Goal: Transaction & Acquisition: Obtain resource

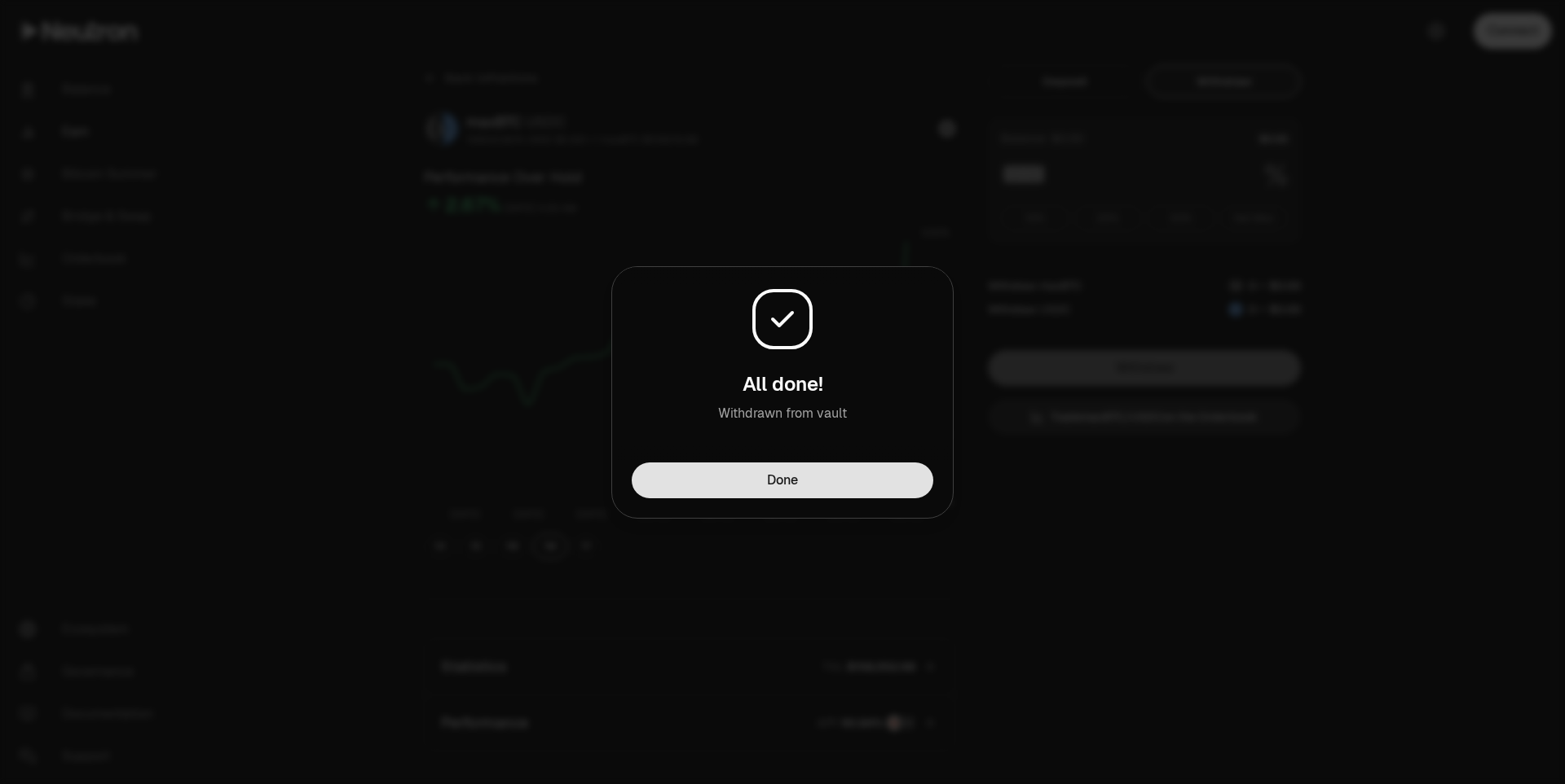
click at [844, 488] on button "Done" at bounding box center [782, 481] width 302 height 36
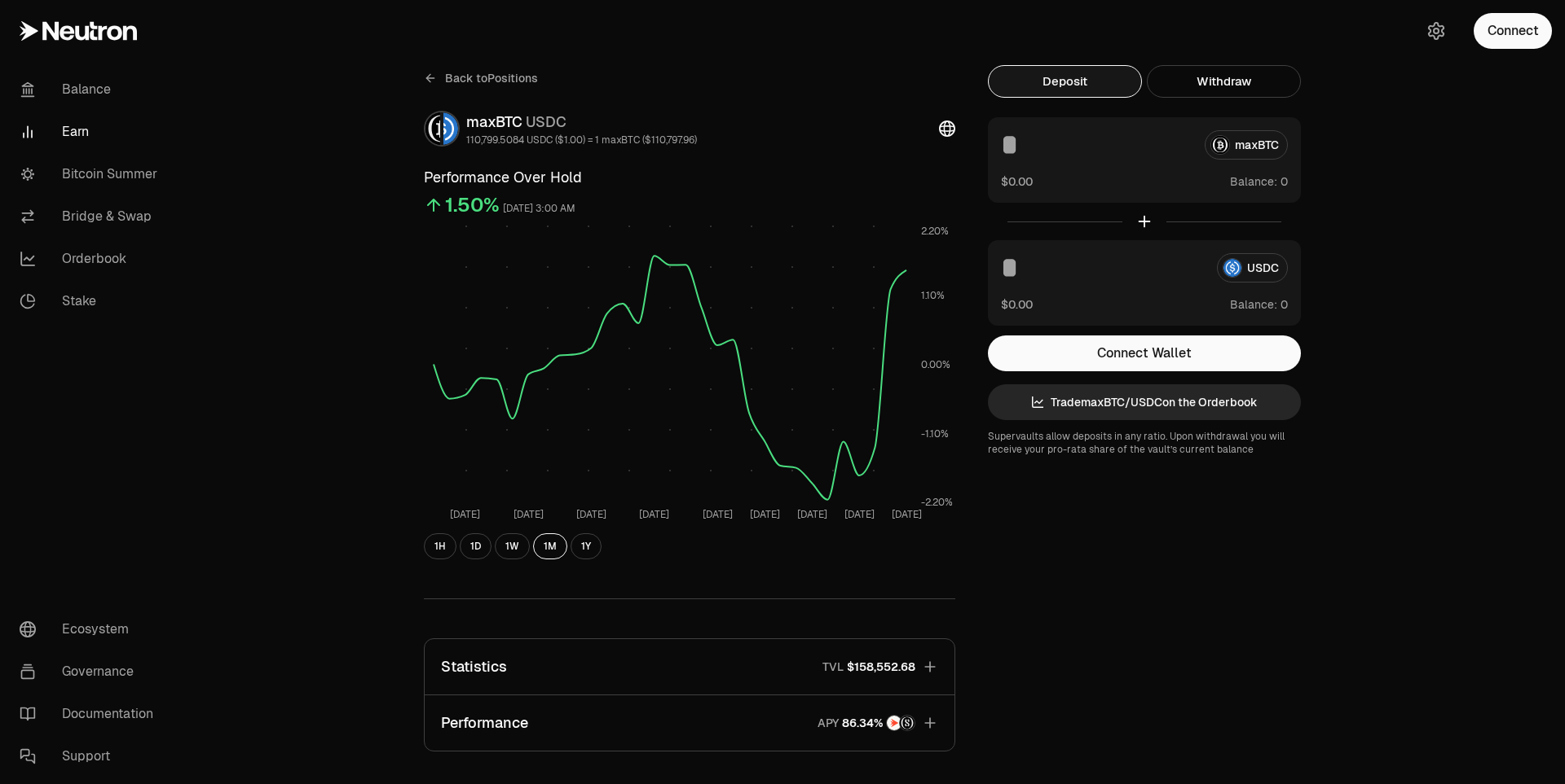
click at [74, 129] on link "Earn" at bounding box center [91, 132] width 169 height 43
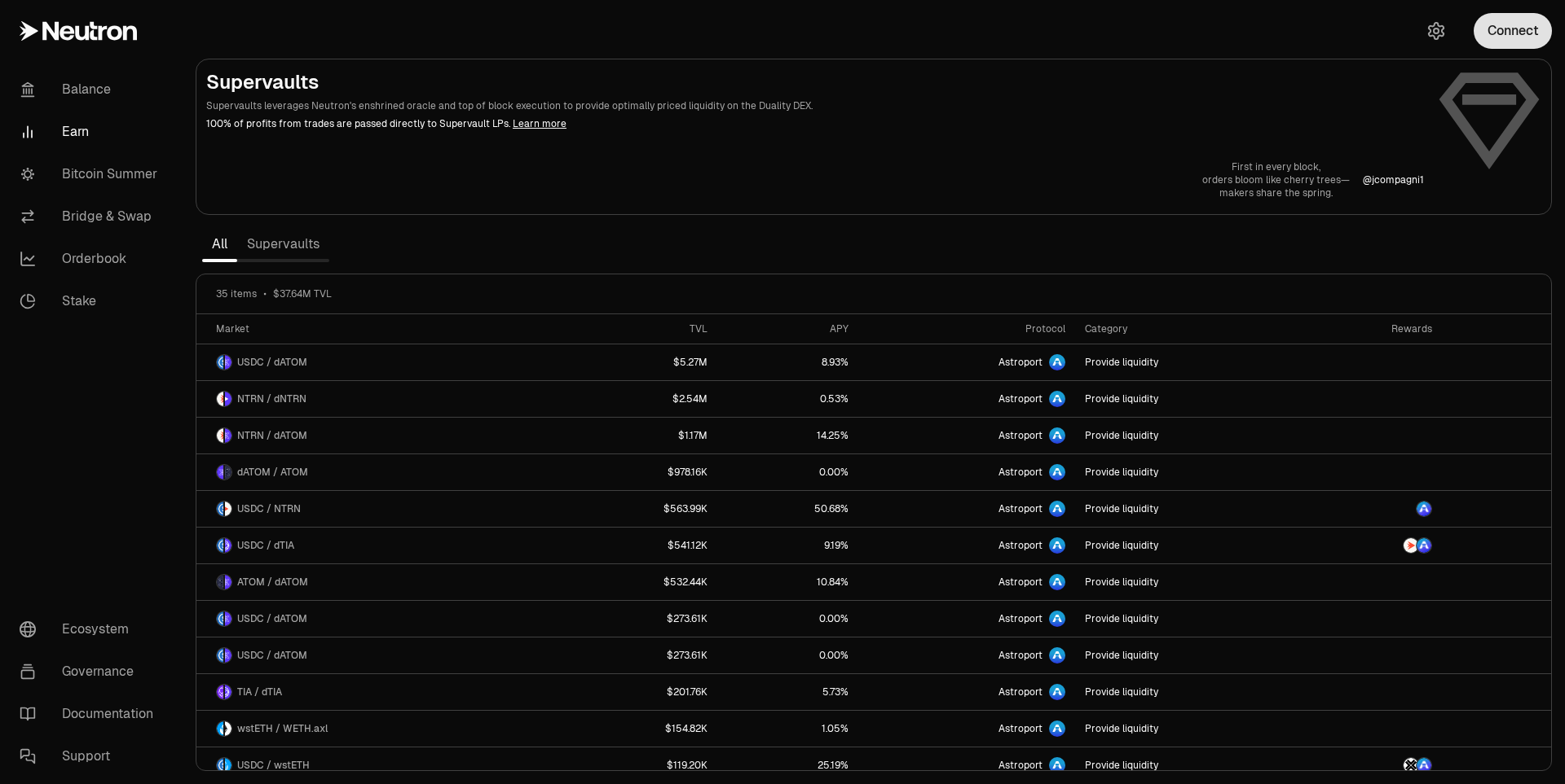
click at [1495, 43] on button "Connect" at bounding box center [1512, 30] width 78 height 36
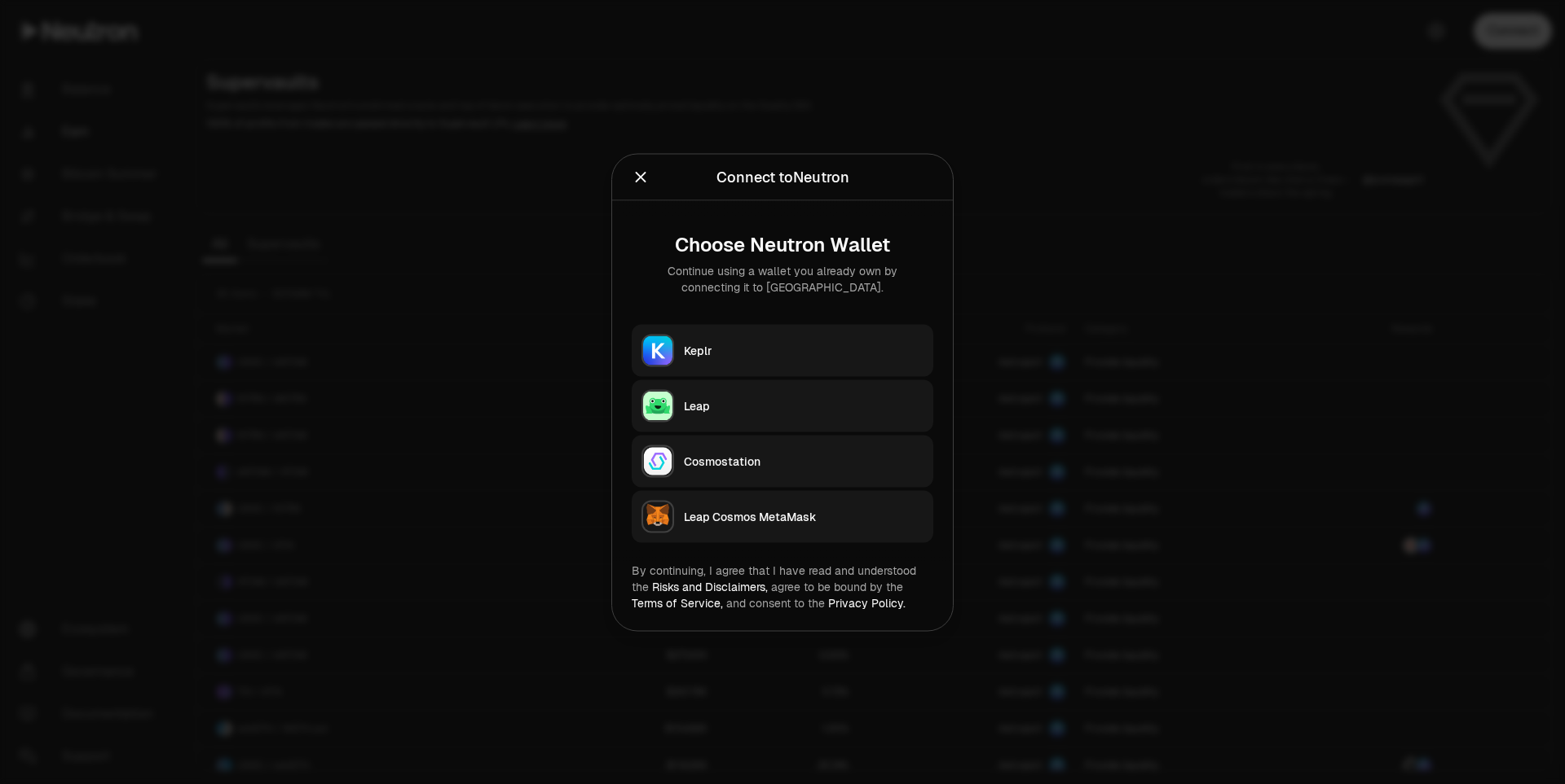
click at [739, 350] on div "Keplr" at bounding box center [803, 350] width 239 height 17
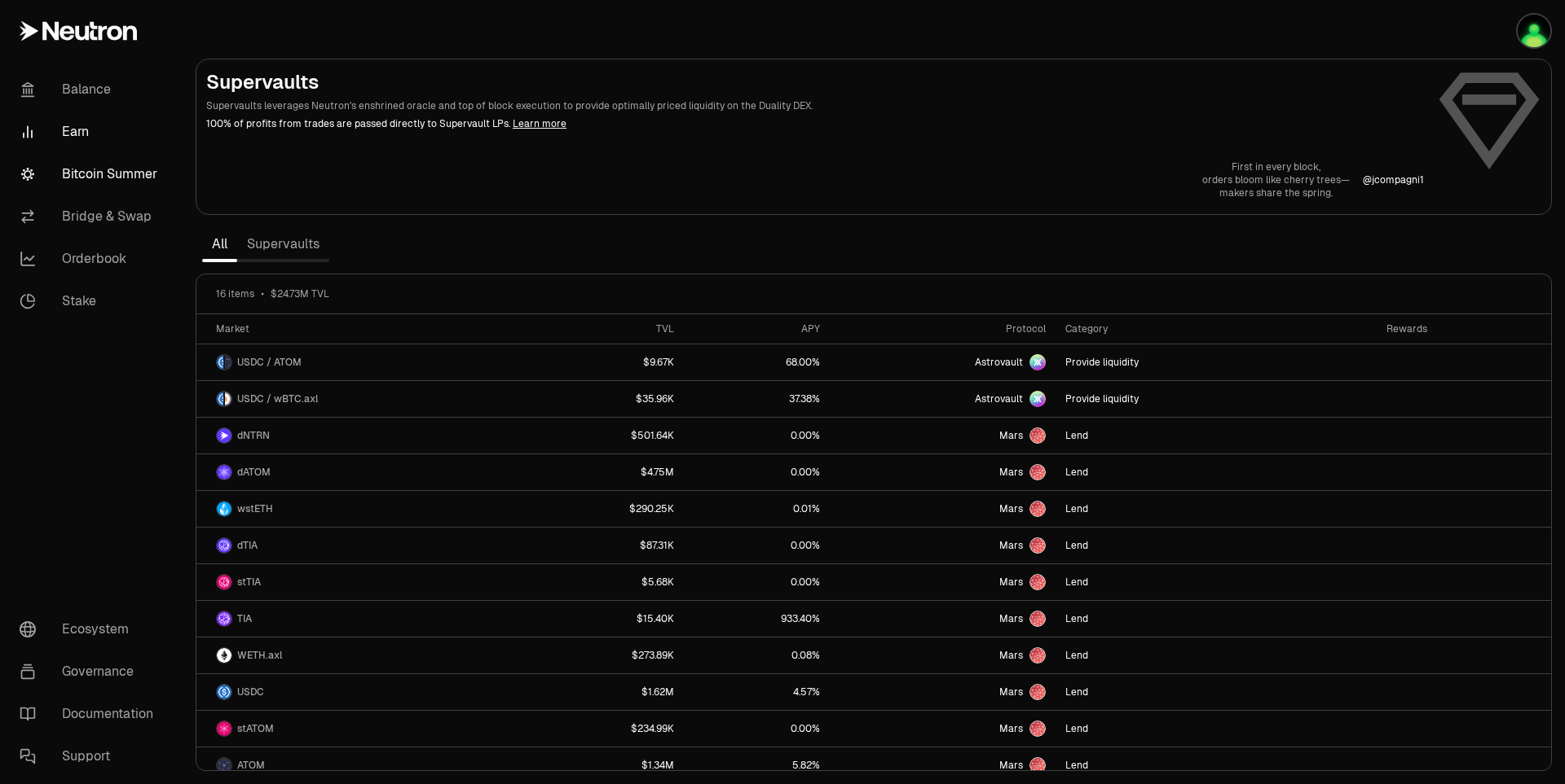
click at [95, 173] on link "Bitcoin Summer" at bounding box center [91, 174] width 169 height 43
